Goal: Find specific page/section: Locate a particular part of the current website

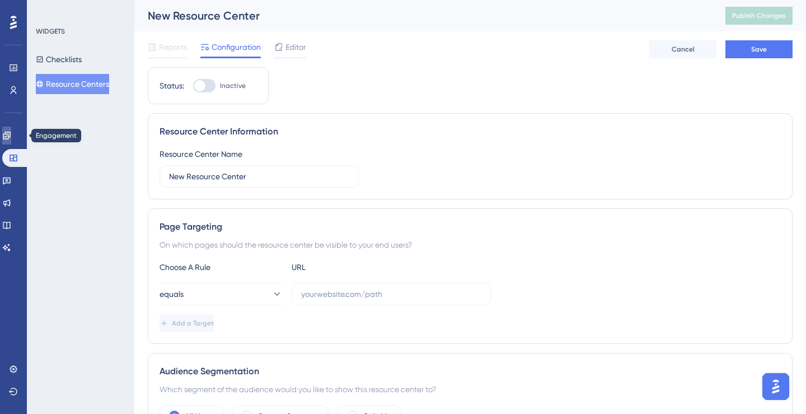
click at [11, 135] on icon at bounding box center [6, 135] width 9 height 9
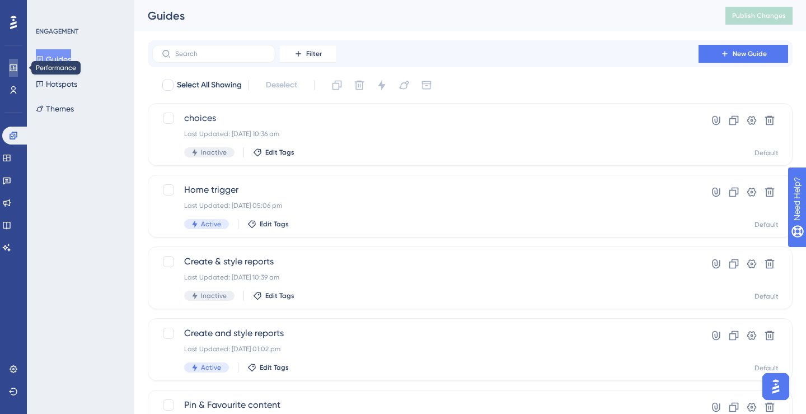
click at [17, 72] on icon at bounding box center [13, 67] width 9 height 9
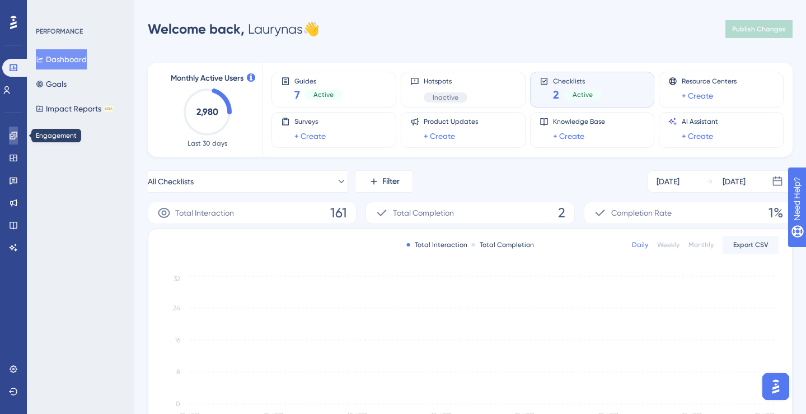
click at [15, 133] on icon at bounding box center [13, 135] width 9 height 9
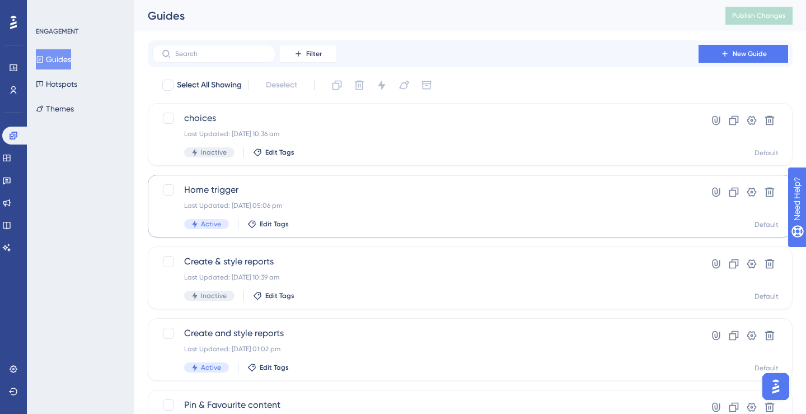
scroll to position [41, 0]
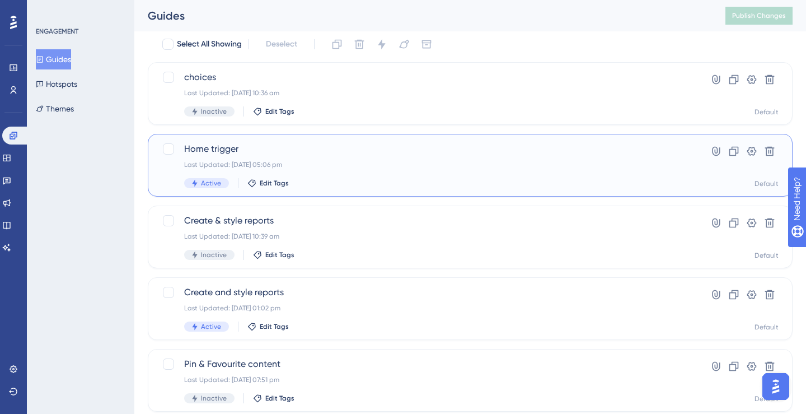
click at [372, 158] on div "Home trigger Last Updated: [DATE] 05:06 pm Active Edit Tags" at bounding box center [425, 165] width 482 height 46
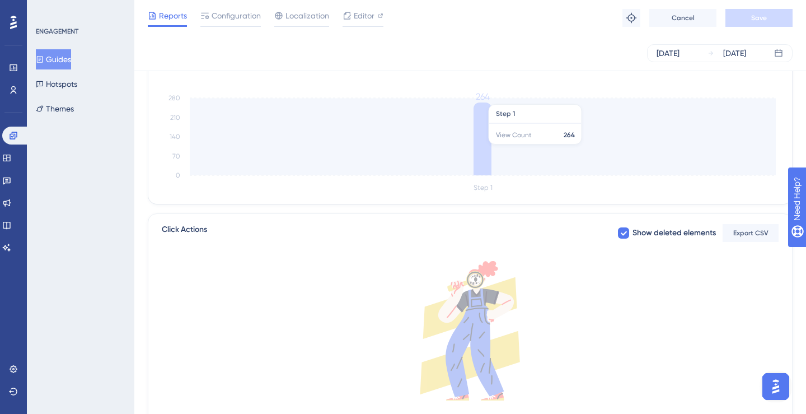
scroll to position [319, 0]
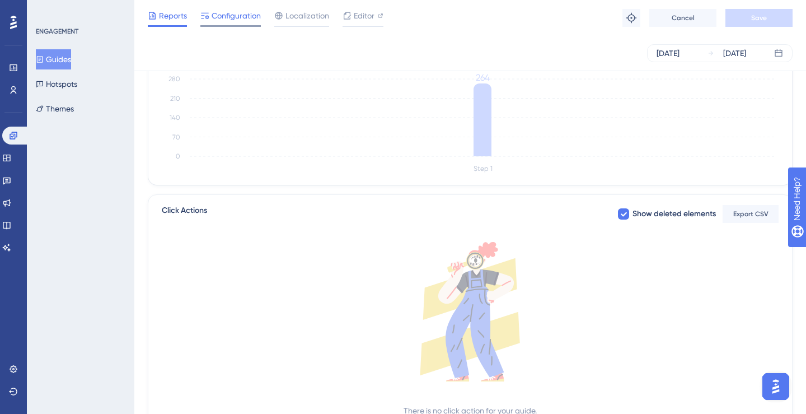
click at [243, 20] on span "Configuration" at bounding box center [236, 15] width 49 height 13
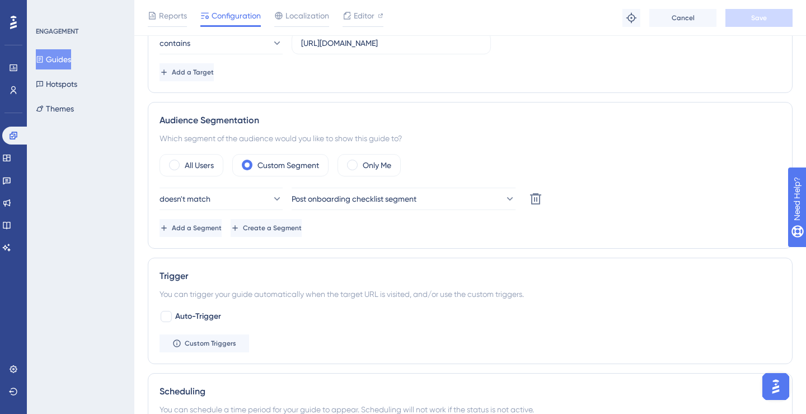
scroll to position [334, 0]
